Goal: Task Accomplishment & Management: Manage account settings

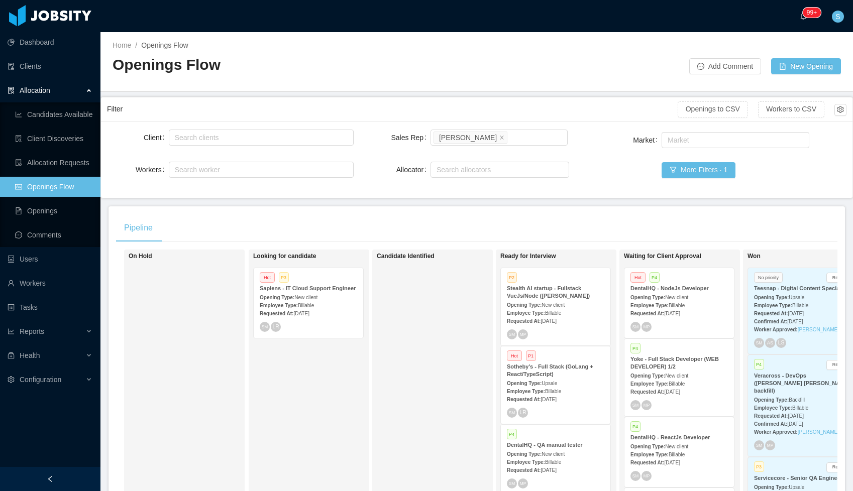
scroll to position [39, 0]
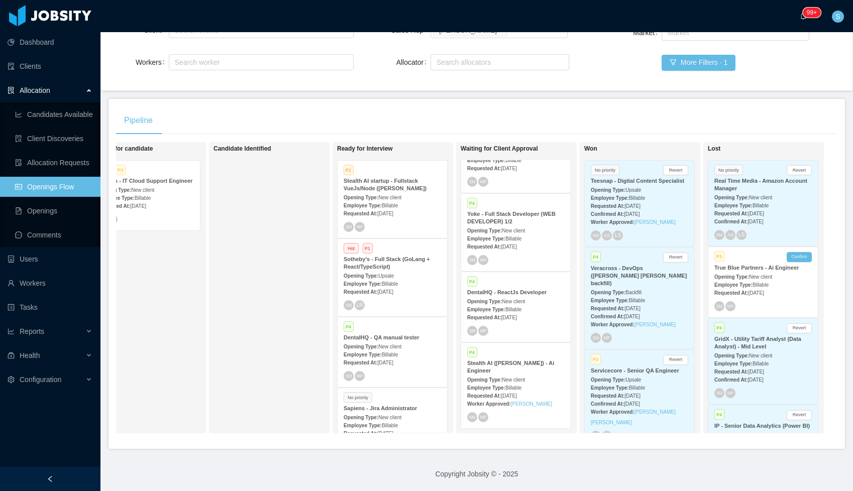
click at [368, 210] on div "Requested At: [DATE]" at bounding box center [391, 213] width 97 height 11
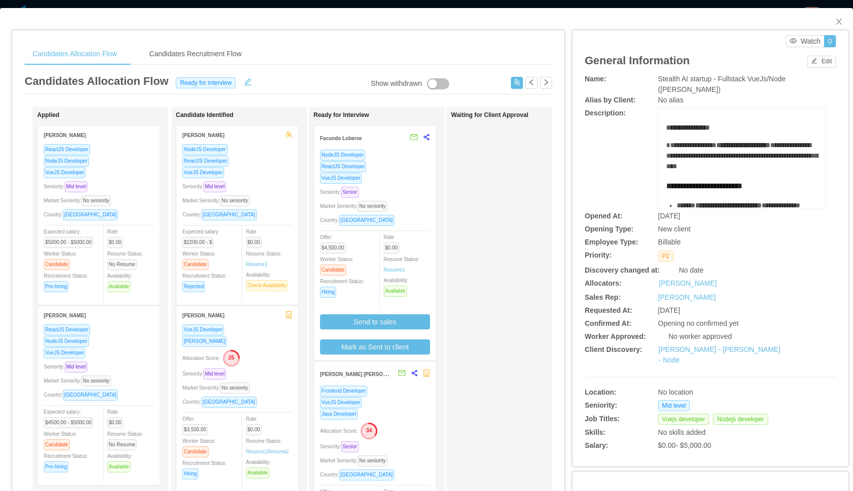
click at [389, 160] on div "NodeJS Developer" at bounding box center [375, 155] width 110 height 12
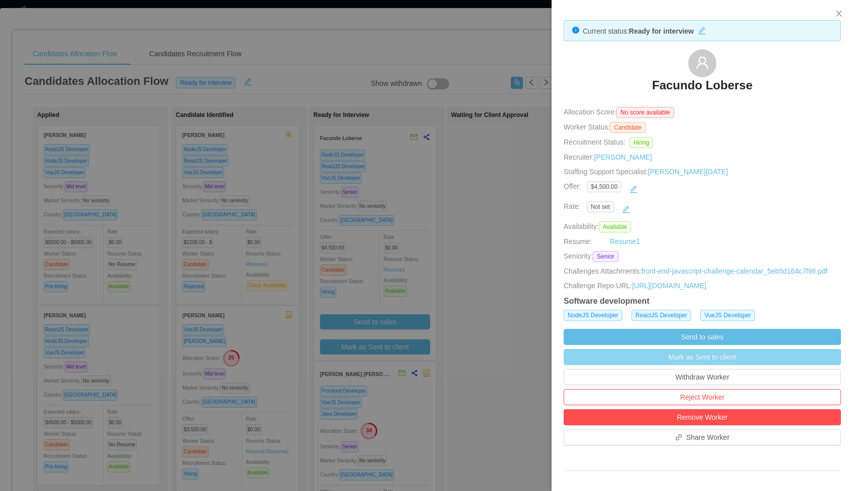
click at [688, 365] on button "Mark as Sent to client" at bounding box center [701, 357] width 277 height 16
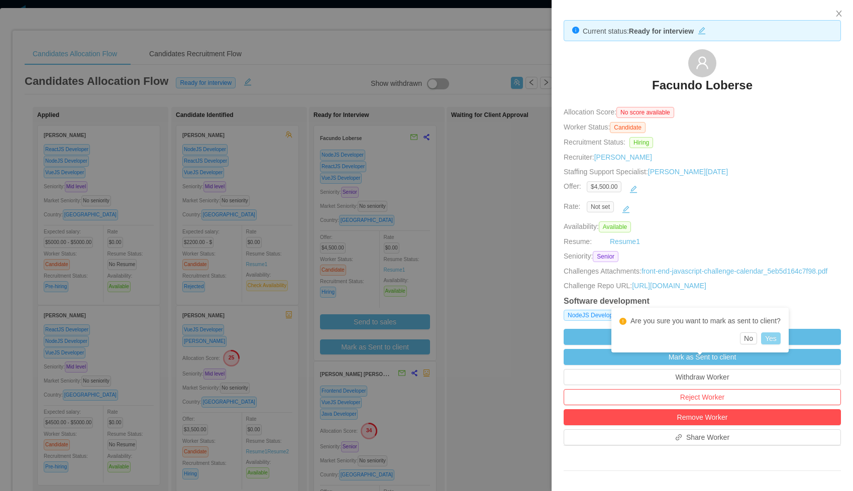
click at [776, 342] on button "Yes" at bounding box center [771, 338] width 20 height 12
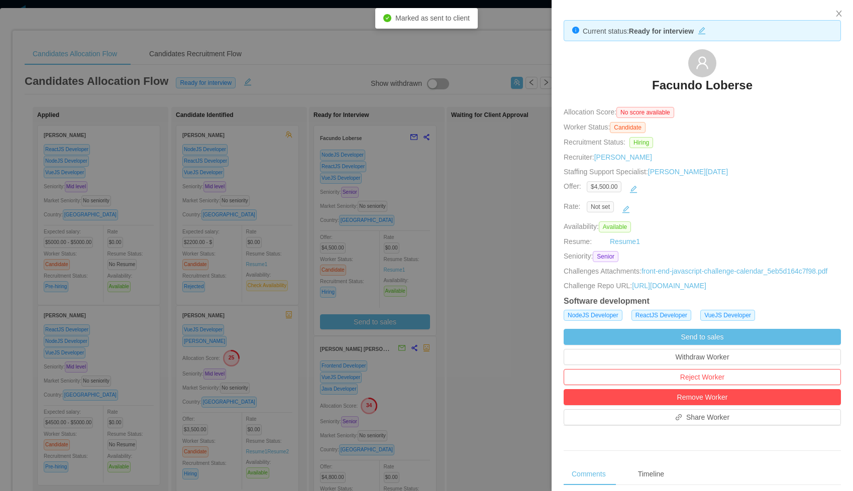
click at [833, 46] on div "Current status: Ready for interview [PERSON_NAME] Allocation Score: No score av…" at bounding box center [701, 415] width 301 height 831
click at [838, 14] on icon "icon: close" at bounding box center [839, 14] width 6 height 6
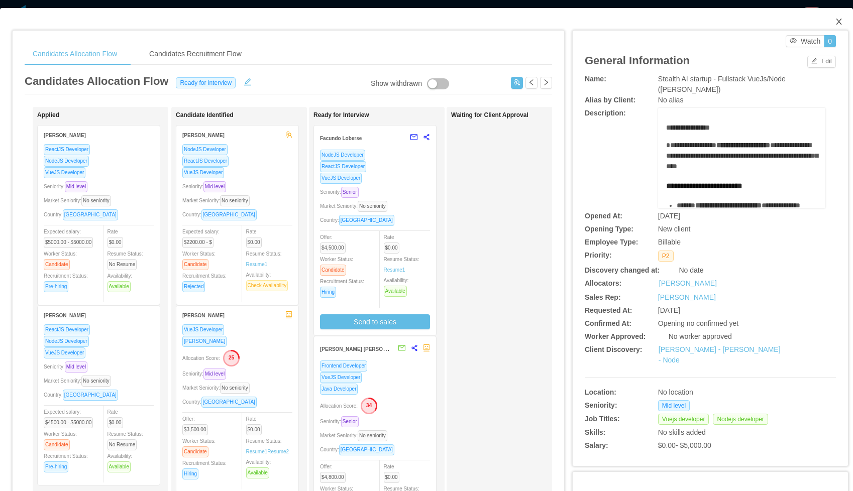
click at [843, 23] on span "Close" at bounding box center [839, 22] width 28 height 28
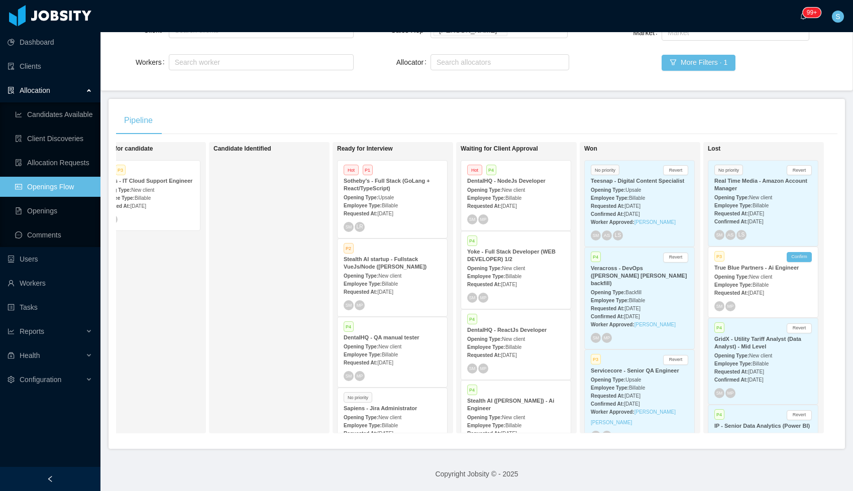
click at [514, 205] on span "[DATE]" at bounding box center [509, 206] width 16 height 6
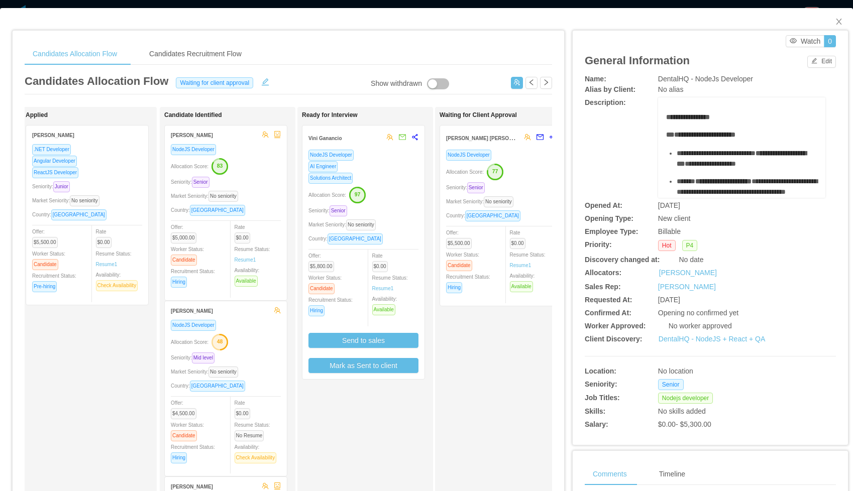
scroll to position [0, 12]
click at [396, 200] on div "Allocation Score: 97" at bounding box center [363, 194] width 110 height 16
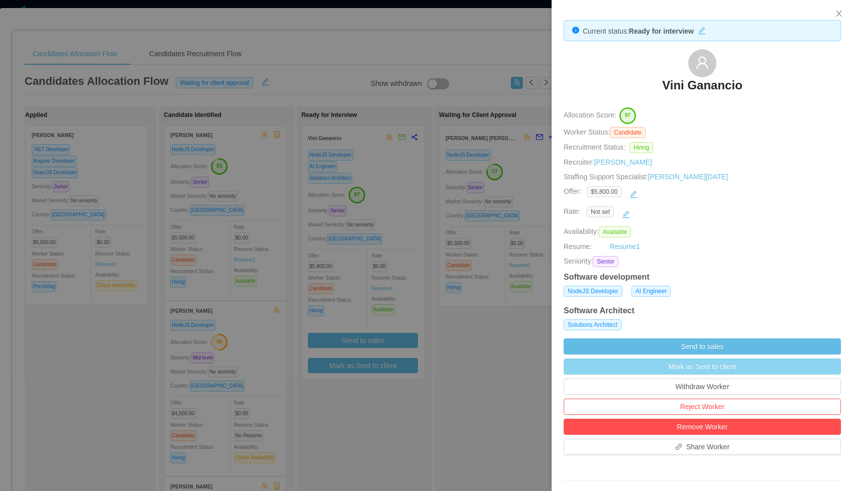
click at [693, 367] on button "Mark as Sent to client" at bounding box center [701, 367] width 277 height 16
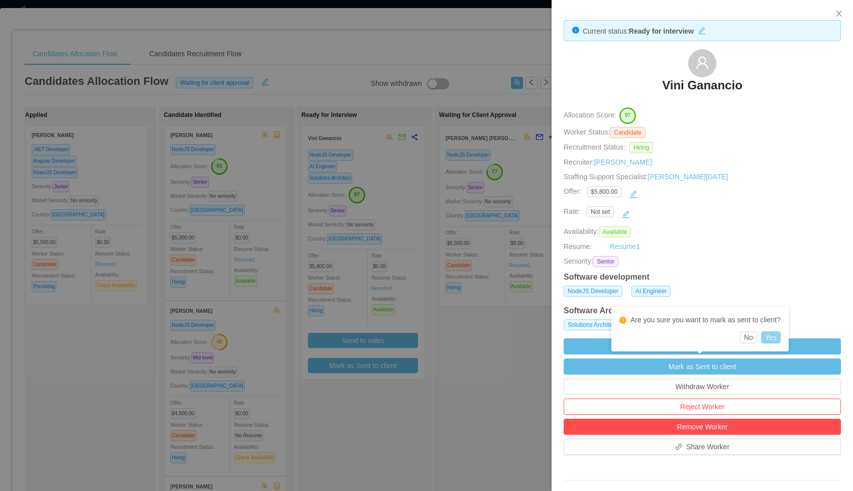
click at [768, 341] on button "Yes" at bounding box center [771, 337] width 20 height 12
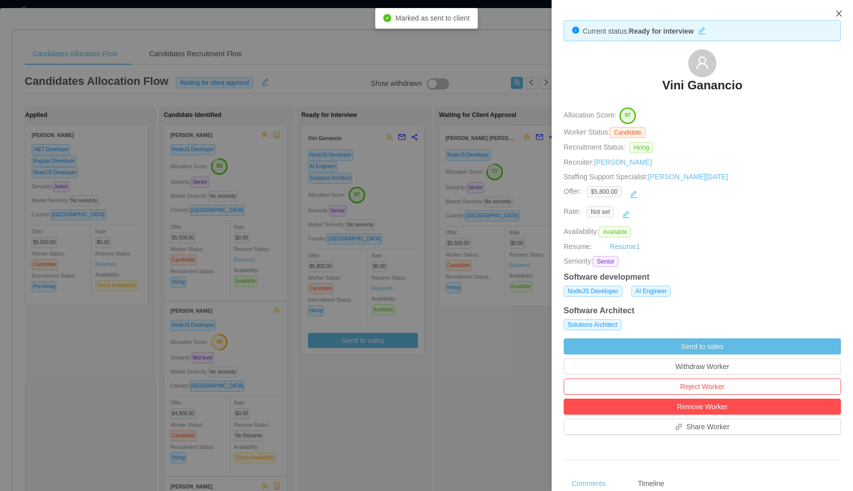
click at [842, 14] on icon "icon: close" at bounding box center [839, 14] width 8 height 8
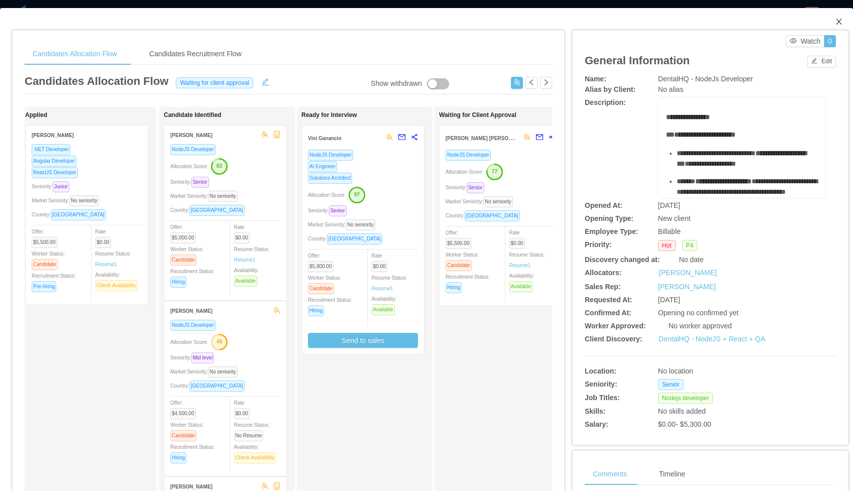
click at [837, 21] on icon "icon: close" at bounding box center [839, 22] width 8 height 8
